Goal: Check status: Check status

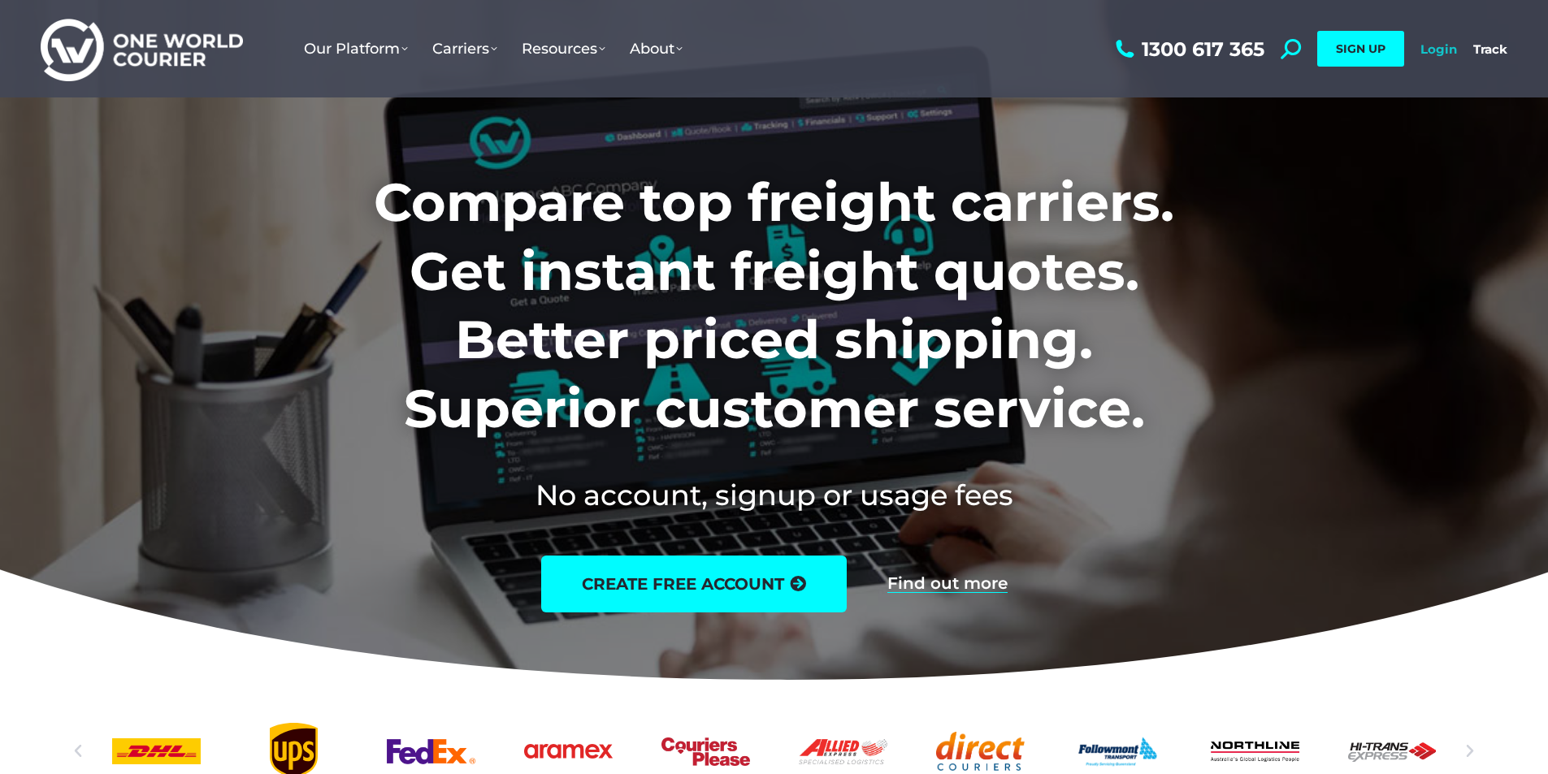
click at [1443, 50] on link "Login" at bounding box center [1438, 48] width 37 height 15
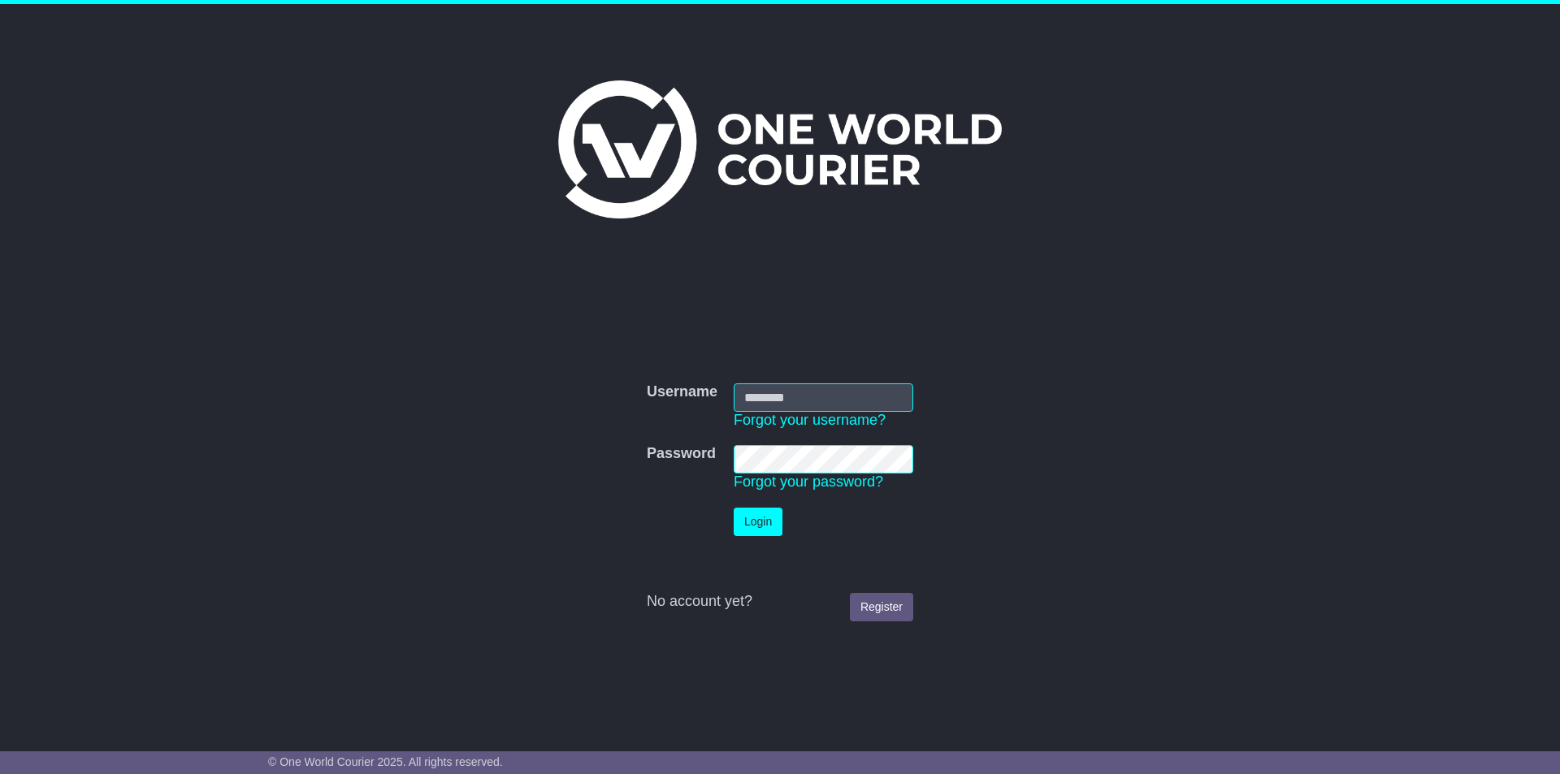
type input "**********"
click at [765, 512] on button "Login" at bounding box center [758, 522] width 49 height 28
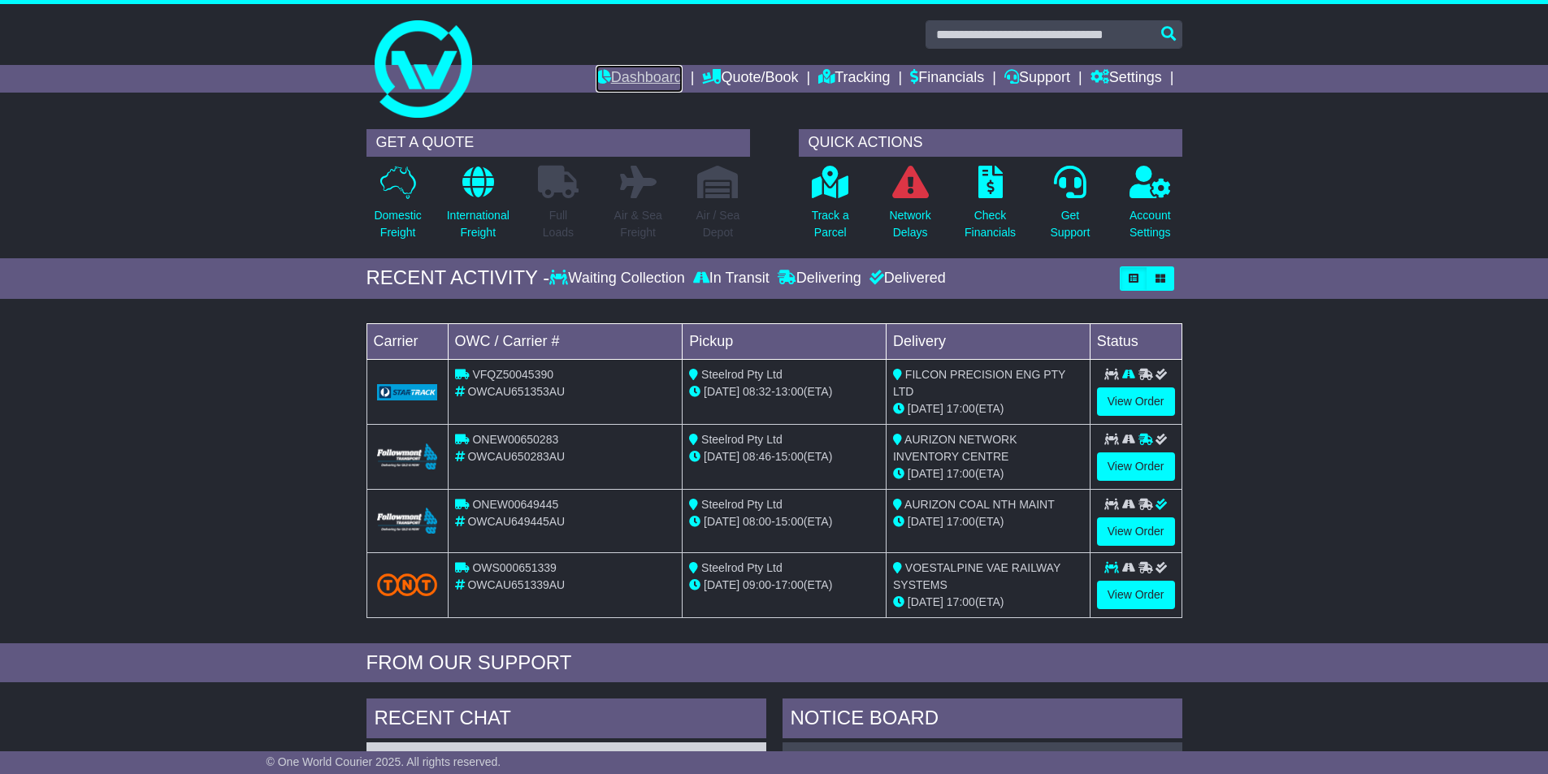
click at [650, 76] on link "Dashboard" at bounding box center [639, 79] width 87 height 28
click at [1127, 587] on link "View Order" at bounding box center [1136, 595] width 78 height 28
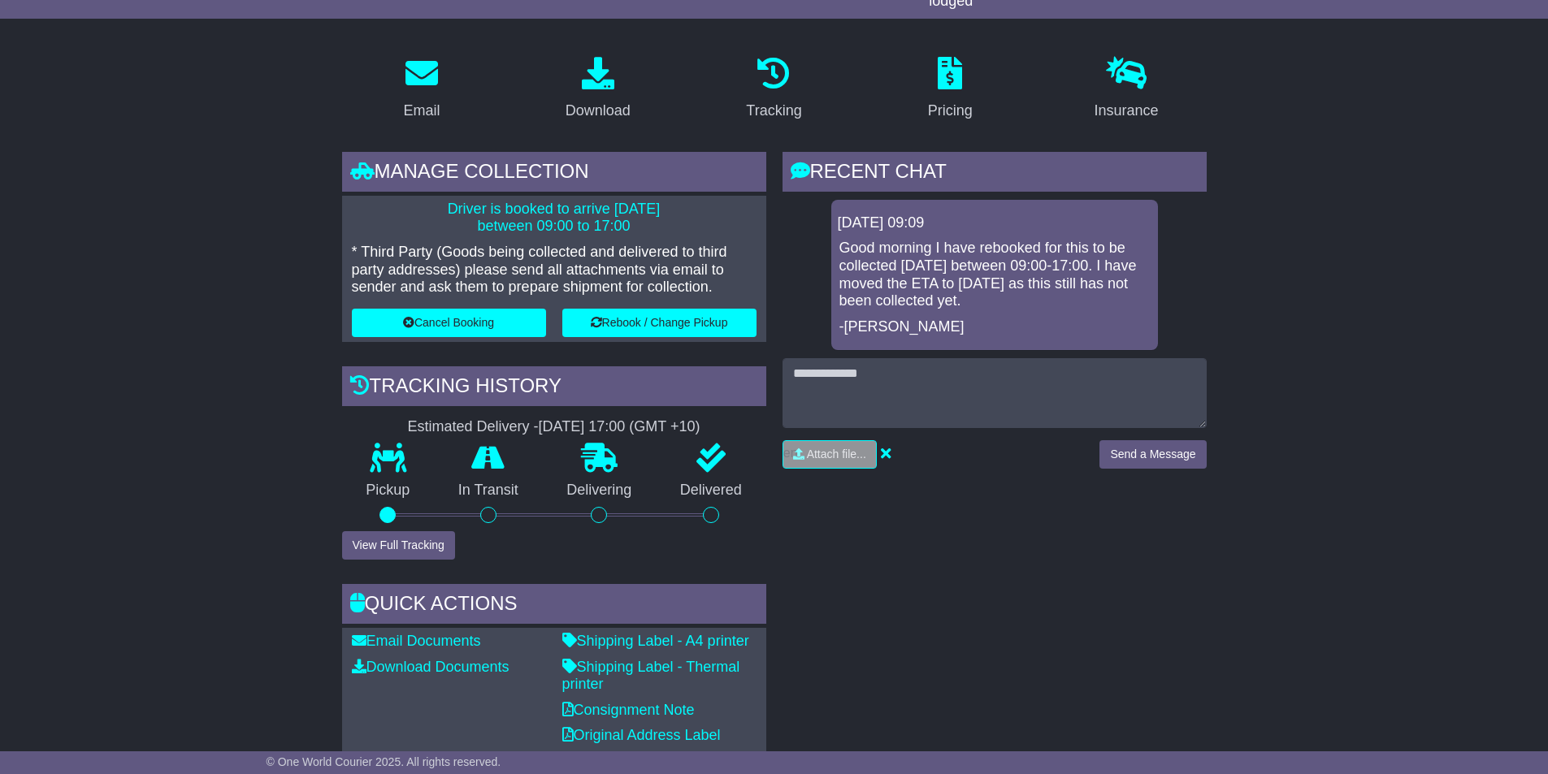
scroll to position [244, 0]
